Goal: Check status

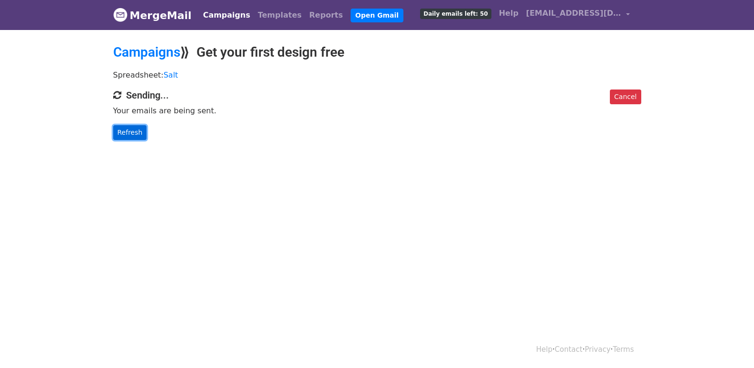
click at [130, 135] on link "Refresh" at bounding box center [130, 132] width 34 height 15
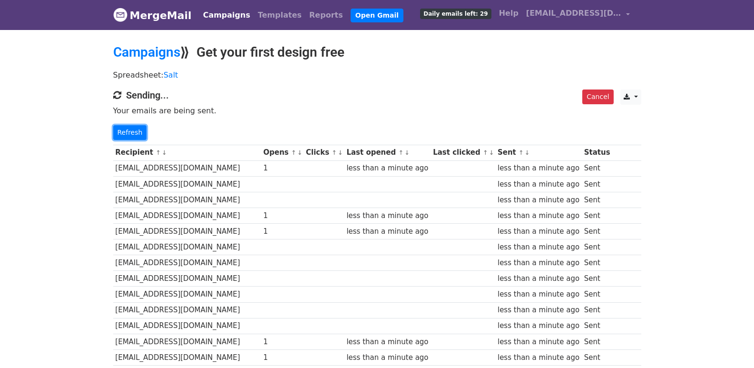
click at [125, 133] on link "Refresh" at bounding box center [130, 132] width 34 height 15
click at [131, 132] on link "Refresh" at bounding box center [130, 132] width 34 height 15
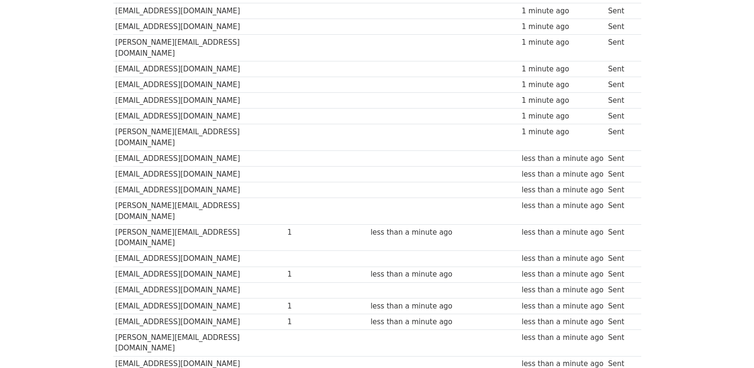
scroll to position [662, 0]
